Goal: Information Seeking & Learning: Stay updated

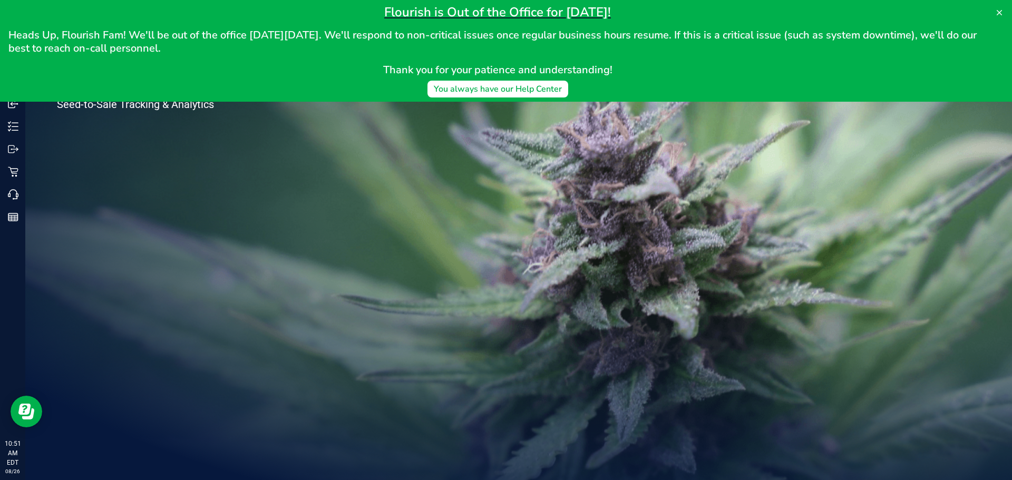
click at [420, 178] on div "Welcome to Flourish Software Seed-to-Sale Tracking & Analytics" at bounding box center [518, 252] width 987 height 455
click at [1003, 15] on button at bounding box center [999, 12] width 17 height 17
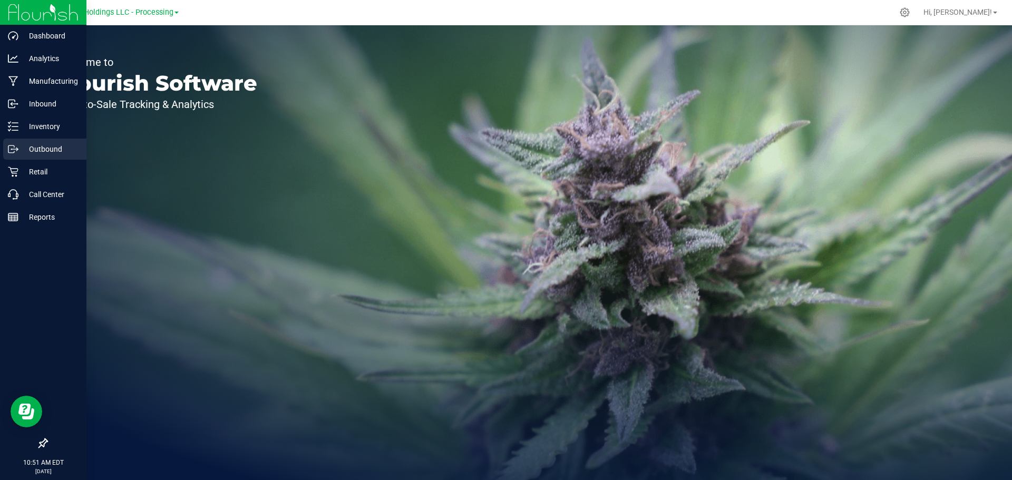
click at [21, 149] on p "Outbound" at bounding box center [49, 149] width 63 height 13
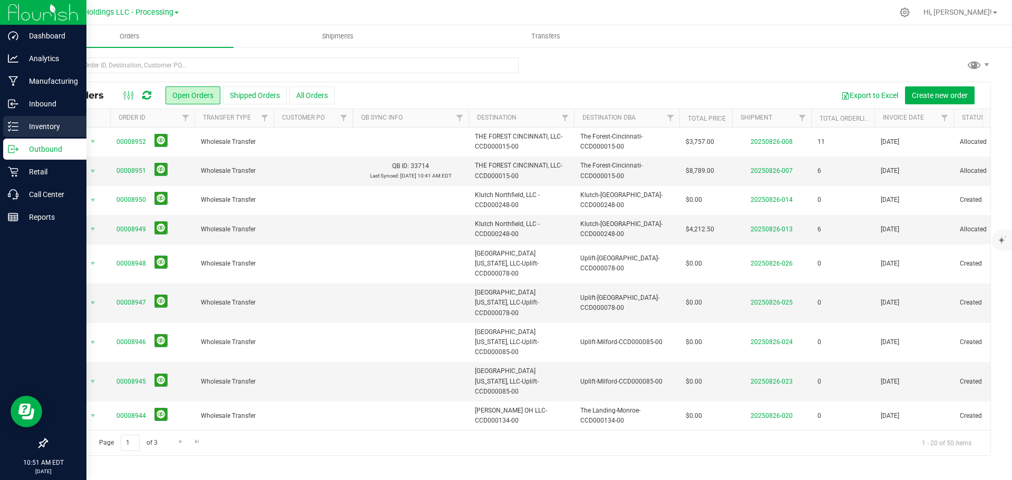
click at [33, 128] on p "Inventory" at bounding box center [49, 126] width 63 height 13
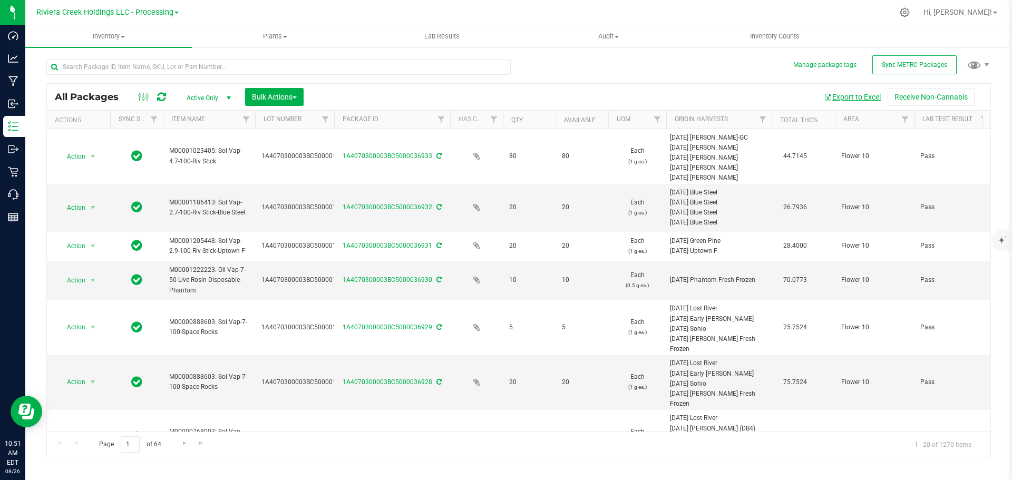
click at [846, 103] on button "Export to Excel" at bounding box center [852, 97] width 71 height 18
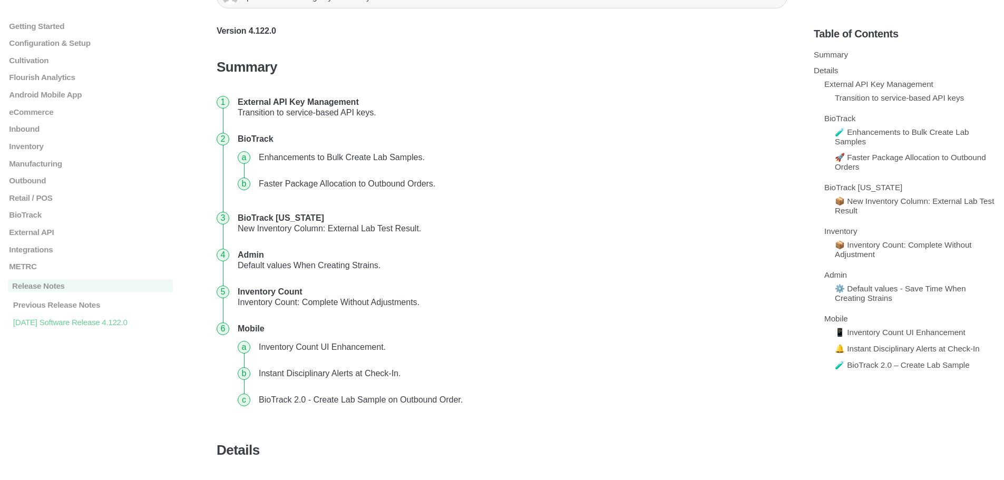
scroll to position [158, 0]
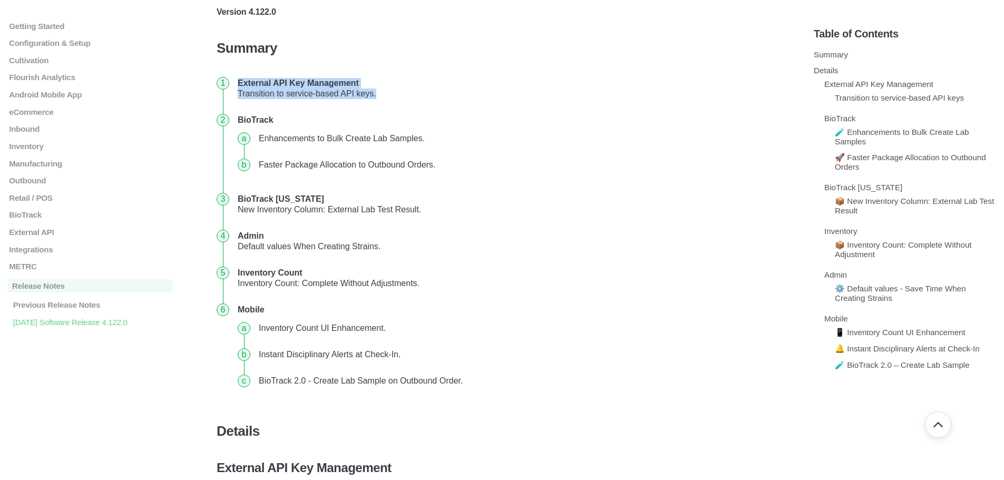
drag, startPoint x: 239, startPoint y: 79, endPoint x: 397, endPoint y: 103, distance: 160.5
click at [397, 103] on li "External API Key Management Transition to service-based API keys." at bounding box center [510, 88] width 554 height 37
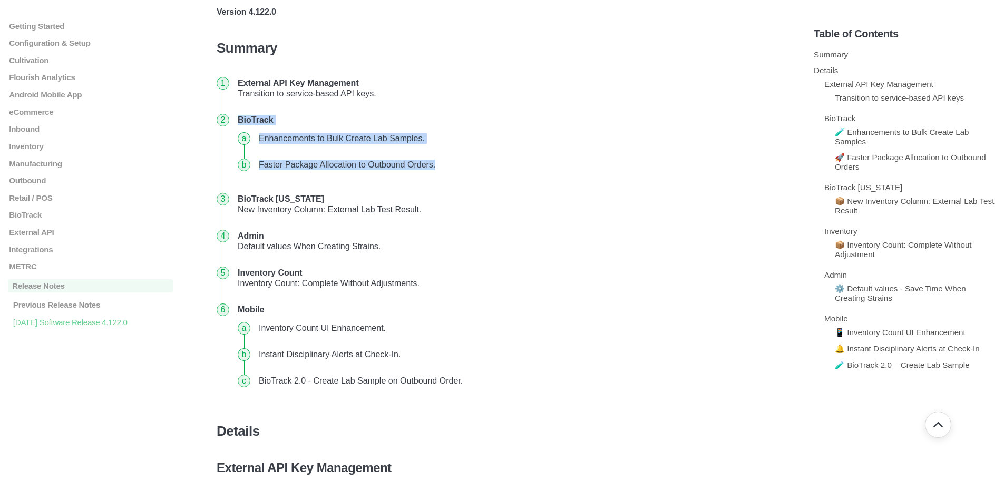
drag, startPoint x: 239, startPoint y: 122, endPoint x: 449, endPoint y: 175, distance: 216.8
click at [449, 175] on li "BioTrack Enhancements to Bulk Create Lab Samples. Faster Package Allocation to …" at bounding box center [510, 146] width 554 height 79
click at [449, 175] on li "Faster Package Allocation to Outbound Orders." at bounding box center [519, 165] width 529 height 26
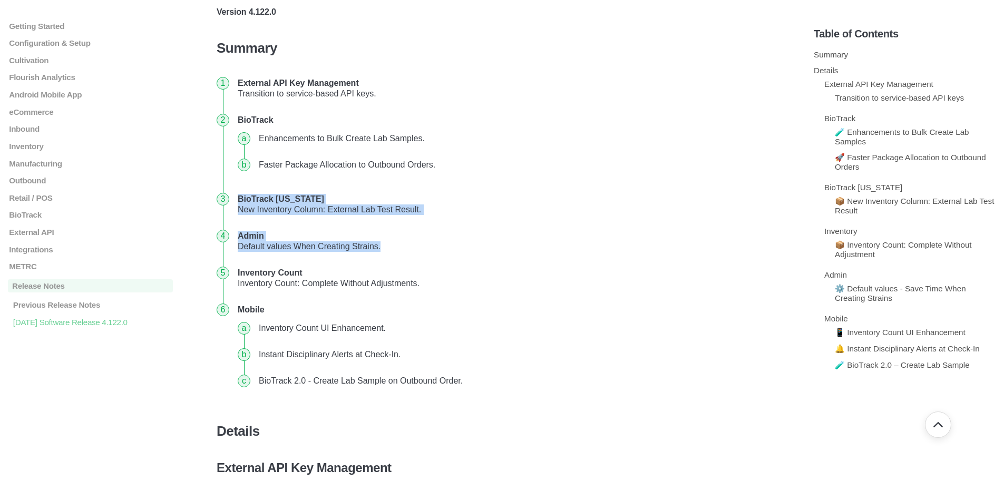
drag, startPoint x: 237, startPoint y: 195, endPoint x: 530, endPoint y: 256, distance: 299.7
click at [530, 256] on ol "External API Key Management Transition to service-based API keys. BioTrack Enha…" at bounding box center [502, 236] width 571 height 332
click at [503, 251] on li "Admin Default values When Creating Strains." at bounding box center [510, 241] width 554 height 37
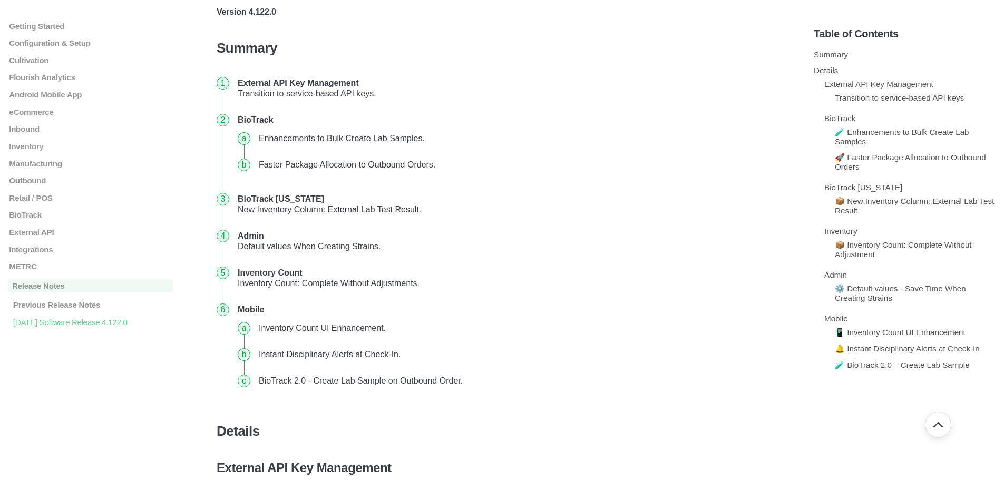
scroll to position [211, 0]
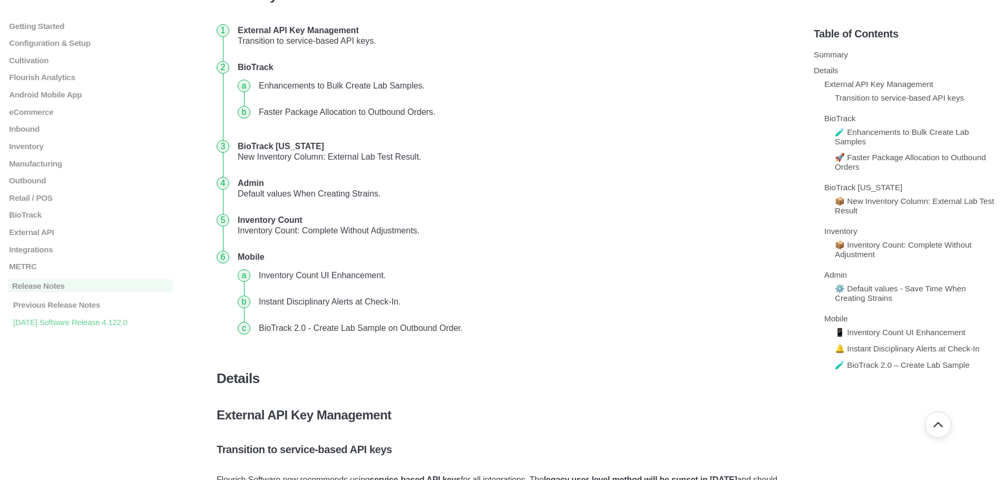
click at [337, 194] on li "Admin Default values When Creating Strains." at bounding box center [510, 188] width 554 height 37
click at [289, 221] on strong "Inventory Count" at bounding box center [270, 220] width 65 height 9
click at [490, 253] on li "Mobile Inventory Count UI Enhancement. Instant Disciplinary Alerts at Check-In.…" at bounding box center [510, 296] width 554 height 105
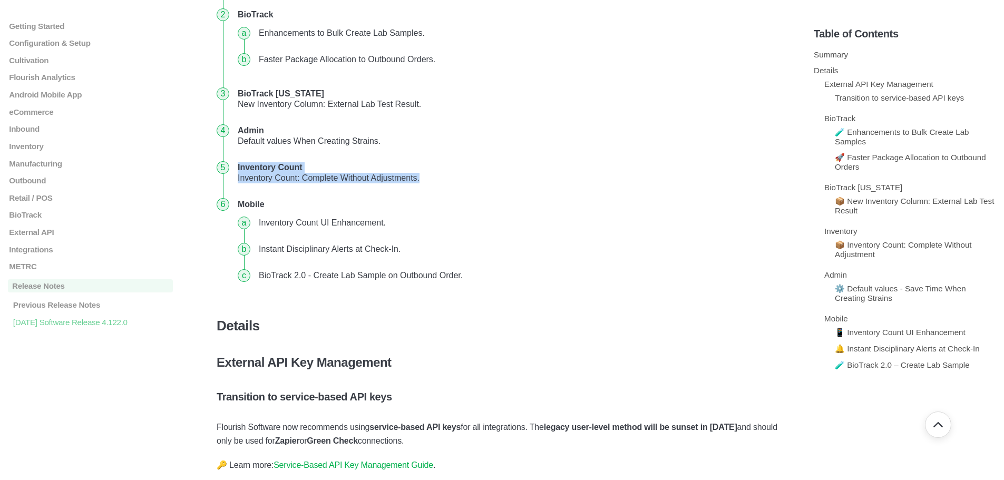
drag, startPoint x: 436, startPoint y: 182, endPoint x: 236, endPoint y: 162, distance: 201.2
click at [236, 162] on li "Inventory Count Inventory Count: Complete Without Adjustments." at bounding box center [510, 172] width 554 height 37
click at [433, 173] on li "Inventory Count Inventory Count: Complete Without Adjustments." at bounding box center [510, 172] width 554 height 37
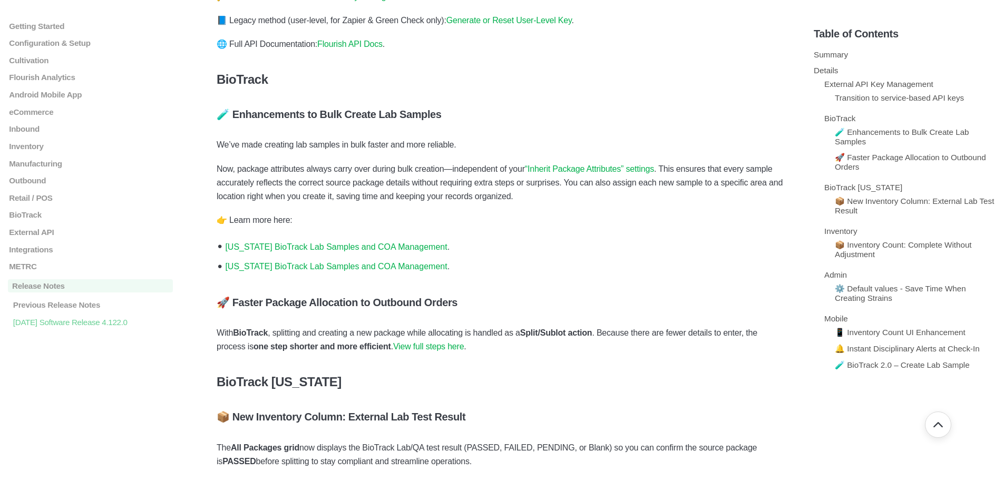
scroll to position [738, 0]
